Goal: Task Accomplishment & Management: Complete application form

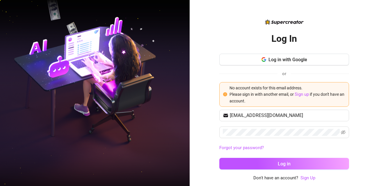
click at [307, 179] on link "Sign Up" at bounding box center [307, 178] width 15 height 5
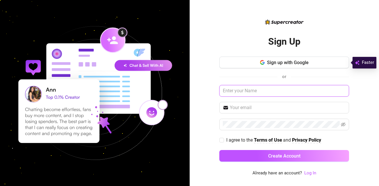
click at [261, 93] on input "text" at bounding box center [284, 91] width 130 height 12
type input "[PERSON_NAME]"
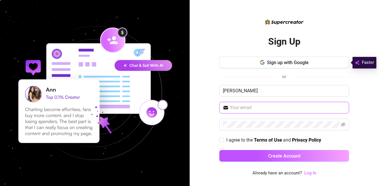
click at [266, 105] on input "text" at bounding box center [288, 107] width 116 height 7
type input "[EMAIL_ADDRESS][DOMAIN_NAME]"
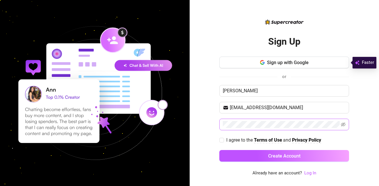
click at [266, 129] on span at bounding box center [284, 125] width 130 height 12
click at [344, 126] on icon "eye-invisible" at bounding box center [343, 124] width 5 height 5
click at [226, 139] on span "I agree to the Terms of Use and Privacy Policy" at bounding box center [273, 140] width 99 height 7
click at [223, 139] on input "I agree to the Terms of Use and Privacy Policy" at bounding box center [221, 140] width 4 height 4
checkbox input "true"
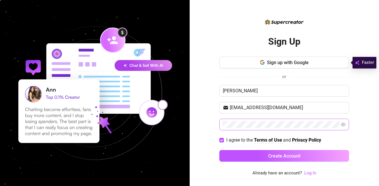
click at [242, 147] on div "Sign up with Google or [PERSON_NAME] [EMAIL_ADDRESS][DOMAIN_NAME] I agree to th…" at bounding box center [284, 112] width 130 height 111
click at [243, 148] on div "Sign up with Google or [PERSON_NAME] [EMAIL_ADDRESS][DOMAIN_NAME] I agree to th…" at bounding box center [284, 112] width 130 height 111
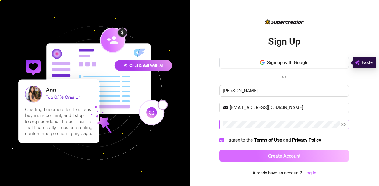
drag, startPoint x: 248, startPoint y: 150, endPoint x: 262, endPoint y: 159, distance: 16.9
click at [248, 150] on div "Sign up with Google or [PERSON_NAME] [EMAIL_ADDRESS][DOMAIN_NAME] I agree to th…" at bounding box center [284, 112] width 130 height 111
click at [265, 161] on button "Create Account" at bounding box center [284, 156] width 130 height 12
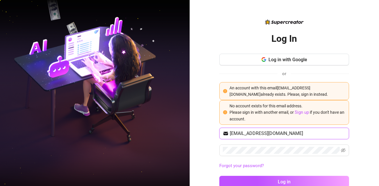
type input "[EMAIL_ADDRESS][DOMAIN_NAME]"
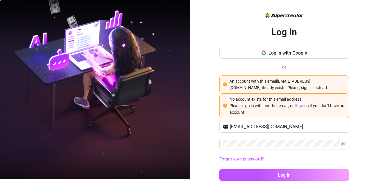
scroll to position [13, 0]
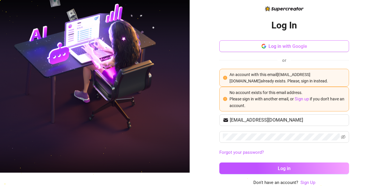
click at [289, 50] on button "Log in with Google" at bounding box center [284, 46] width 130 height 12
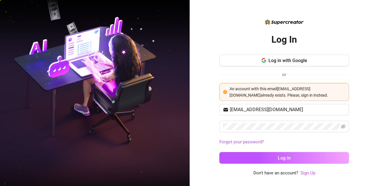
scroll to position [0, 0]
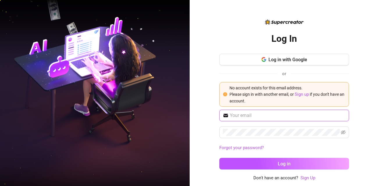
type input "[EMAIL_ADDRESS][DOMAIN_NAME]"
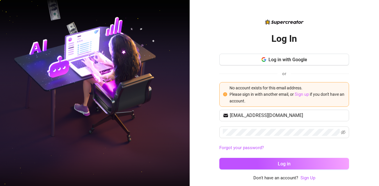
click at [299, 95] on link "Sign up" at bounding box center [302, 94] width 14 height 5
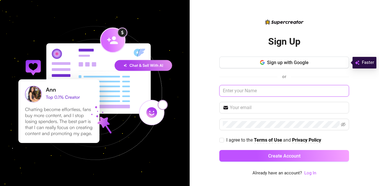
click at [305, 91] on input "text" at bounding box center [284, 91] width 130 height 12
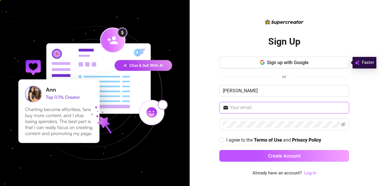
click at [293, 107] on input "text" at bounding box center [288, 107] width 116 height 7
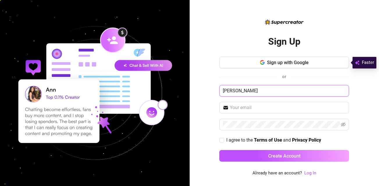
drag, startPoint x: 261, startPoint y: 94, endPoint x: 197, endPoint y: 76, distance: 66.3
click at [197, 76] on div "Sign Up Sign up with Google or [PERSON_NAME] I agree to the Terms of Use and Pr…" at bounding box center [285, 93] width 190 height 186
type input "[PERSON_NAME]"
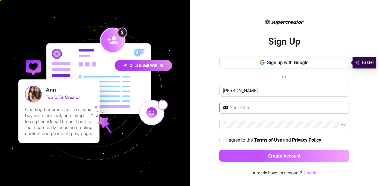
click at [234, 111] on input "text" at bounding box center [288, 107] width 116 height 7
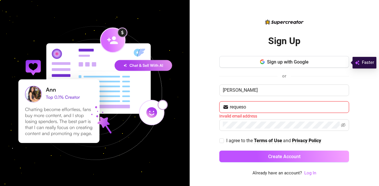
type input "[EMAIL_ADDRESS][DOMAIN_NAME]"
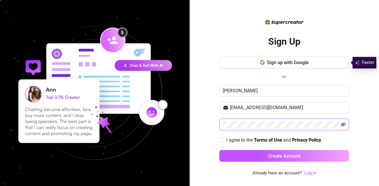
click at [345, 125] on icon "eye-invisible" at bounding box center [343, 124] width 5 height 5
drag, startPoint x: 224, startPoint y: 138, endPoint x: 234, endPoint y: 148, distance: 14.0
click at [224, 138] on span at bounding box center [221, 140] width 5 height 5
click at [223, 138] on input "I agree to the Terms of Use and Privacy Policy" at bounding box center [221, 140] width 4 height 4
checkbox input "true"
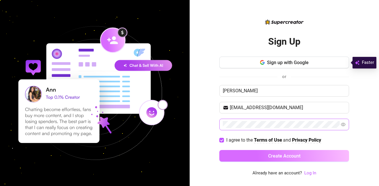
drag, startPoint x: 245, startPoint y: 153, endPoint x: 287, endPoint y: 158, distance: 41.8
click at [245, 154] on button "Create Account" at bounding box center [284, 156] width 130 height 12
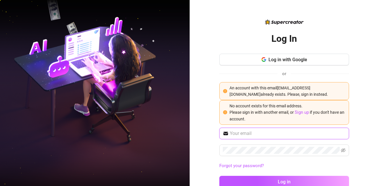
type input "[EMAIL_ADDRESS][DOMAIN_NAME]"
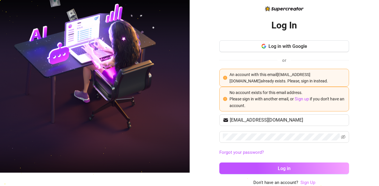
click at [306, 182] on link "Sign Up" at bounding box center [307, 182] width 15 height 5
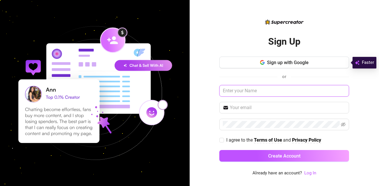
click at [272, 92] on input "text" at bounding box center [284, 91] width 130 height 12
type input "[PERSON_NAME]"
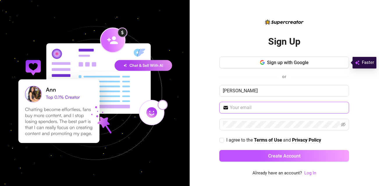
click at [257, 110] on input "text" at bounding box center [288, 107] width 116 height 7
click at [250, 57] on button "Sign up with Google" at bounding box center [284, 63] width 130 height 12
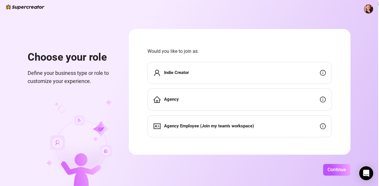
scroll to position [1, 0]
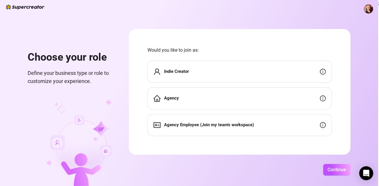
click at [209, 116] on div "Agency Employee (Join my team's workspace)" at bounding box center [239, 125] width 184 height 22
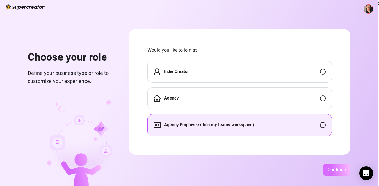
drag, startPoint x: 337, startPoint y: 170, endPoint x: 336, endPoint y: 176, distance: 5.3
click at [337, 170] on span "Continue" at bounding box center [337, 170] width 19 height 6
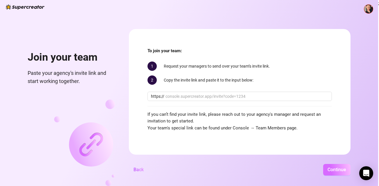
scroll to position [0, 0]
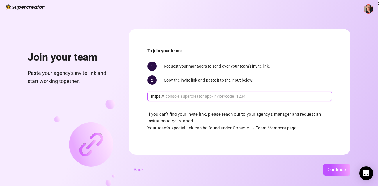
paste input "[DOMAIN_NAME][URL][PERSON_NAME]"
type input "[DOMAIN_NAME][URL][PERSON_NAME]"
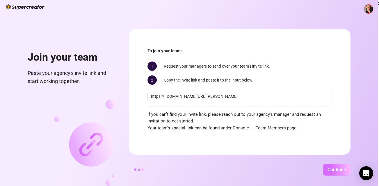
click at [332, 166] on button "Continue" at bounding box center [336, 170] width 27 height 12
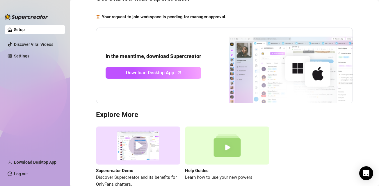
scroll to position [65, 0]
